Goal: Information Seeking & Learning: Learn about a topic

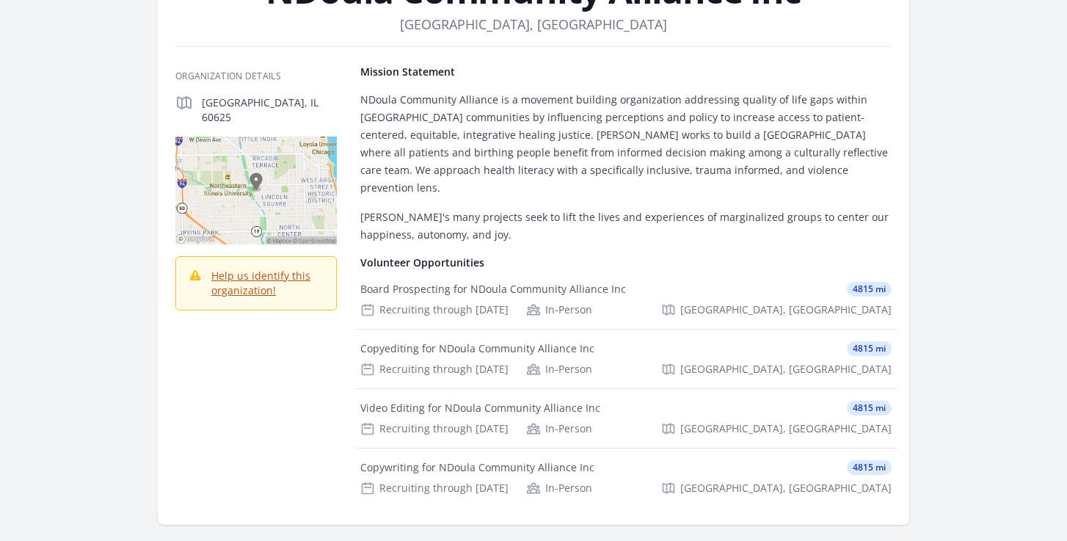
scroll to position [115, 0]
click at [381, 181] on div "NDoula Community Alliance is a movement building organization addressing qualit…" at bounding box center [625, 168] width 531 height 153
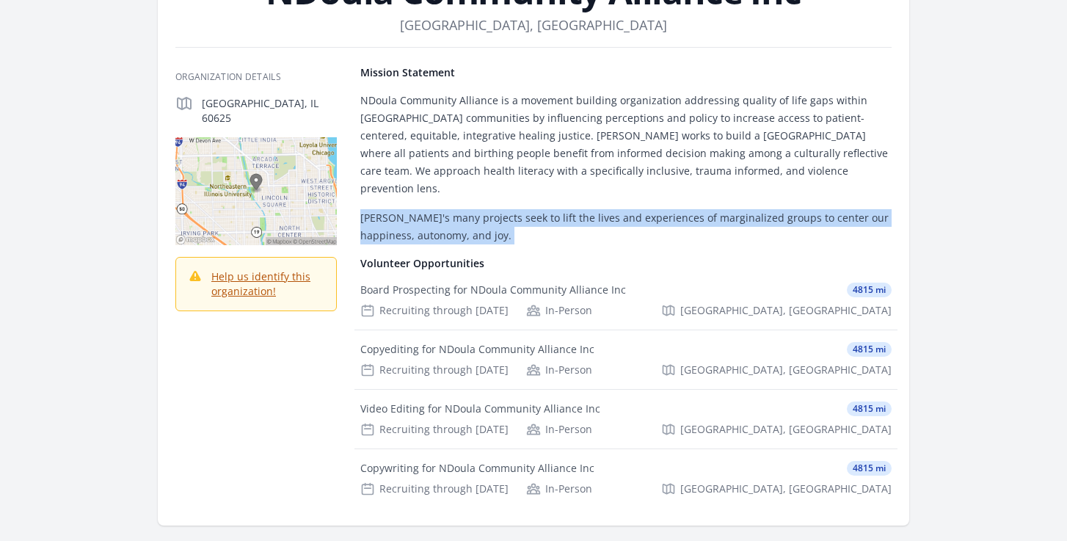
click at [423, 227] on div "Mission Statement NDoula Community Alliance is a movement building organization…" at bounding box center [625, 286] width 531 height 443
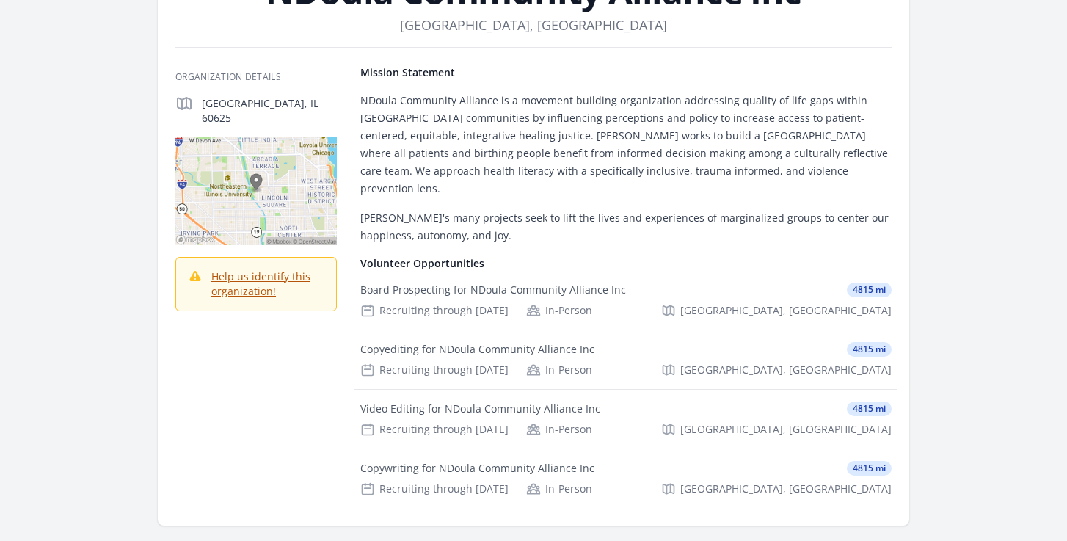
click at [423, 227] on div "Mission Statement NDoula Community Alliance is a movement building organization…" at bounding box center [625, 286] width 531 height 443
click at [446, 256] on h4 "Volunteer Opportunities" at bounding box center [625, 263] width 531 height 15
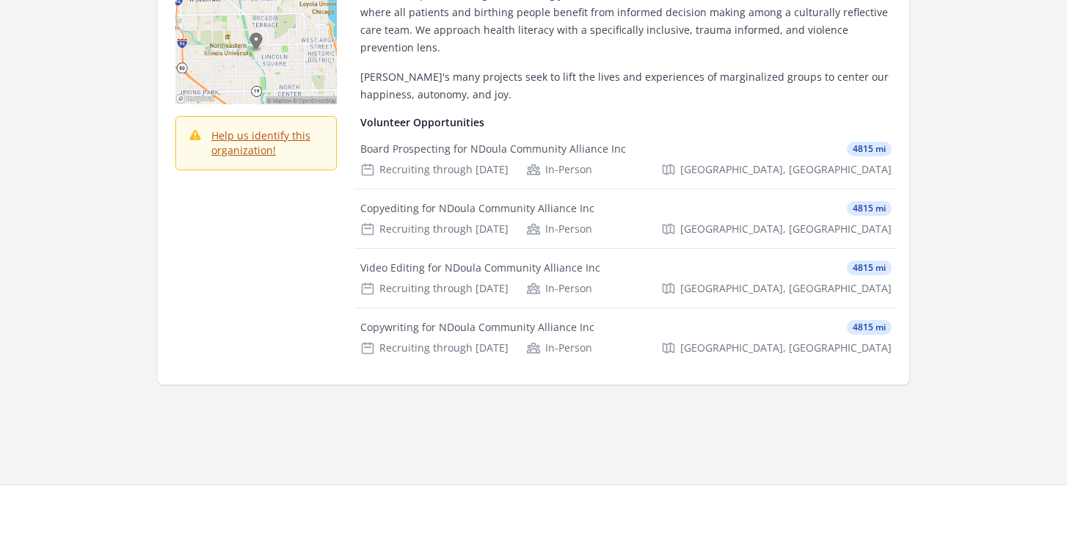
scroll to position [261, 0]
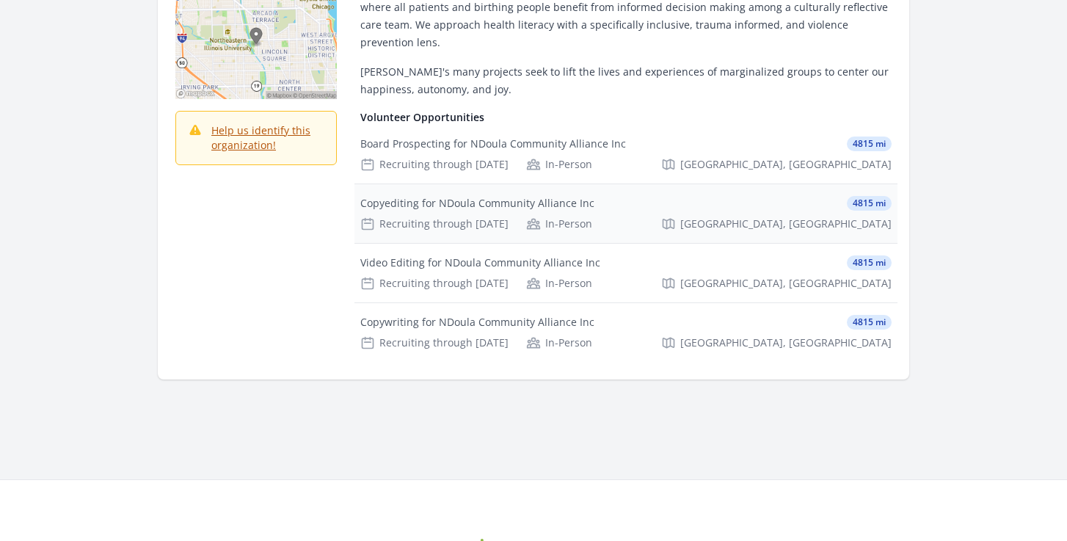
click at [799, 196] on div "Copyediting for NDoula Community Alliance Inc 4815 mi" at bounding box center [625, 203] width 531 height 15
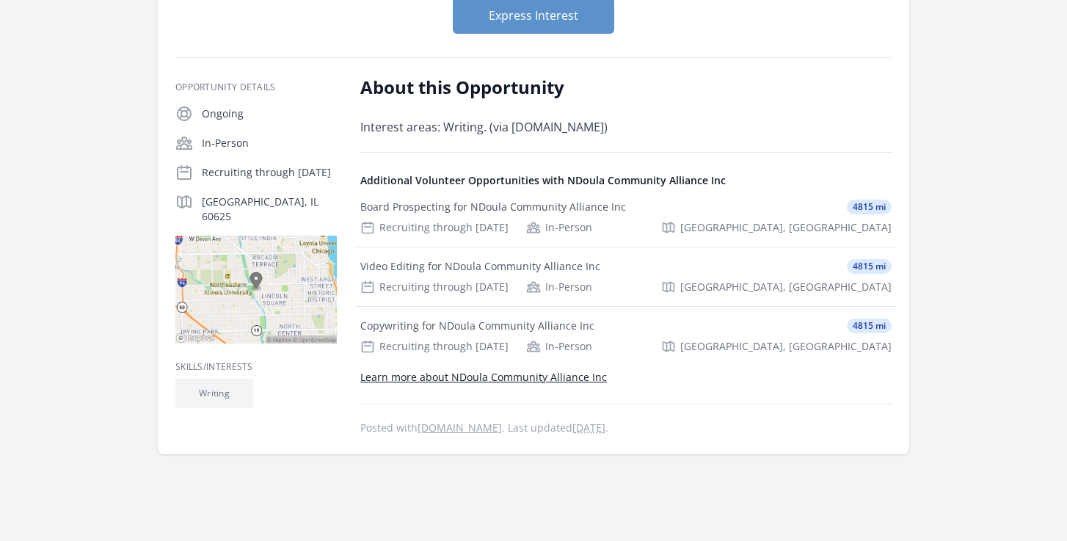
scroll to position [236, 0]
